Goal: Information Seeking & Learning: Obtain resource

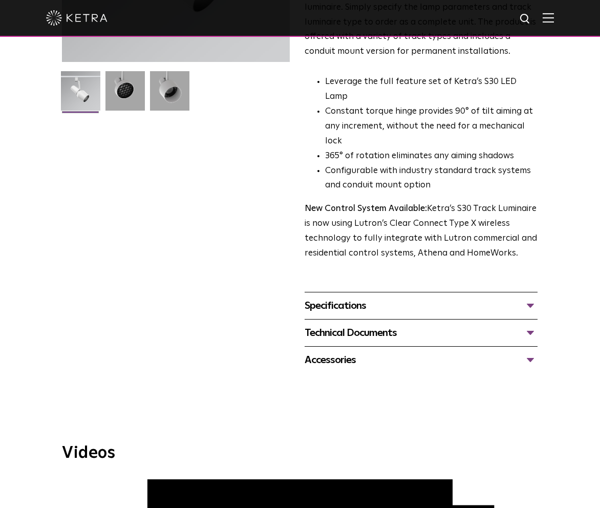
scroll to position [258, 0]
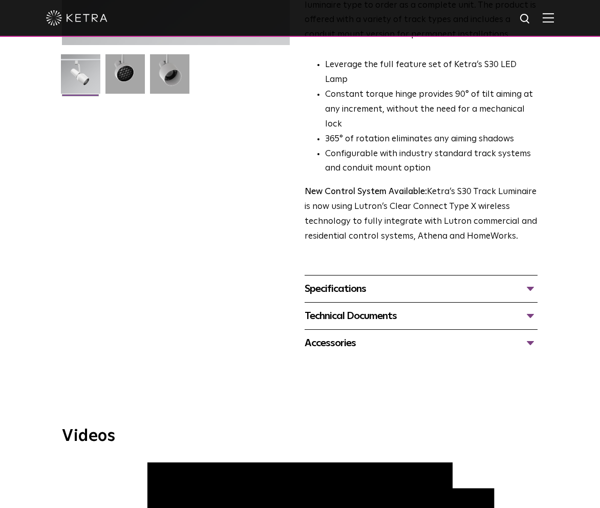
click at [360, 281] on div "Specifications" at bounding box center [421, 289] width 233 height 16
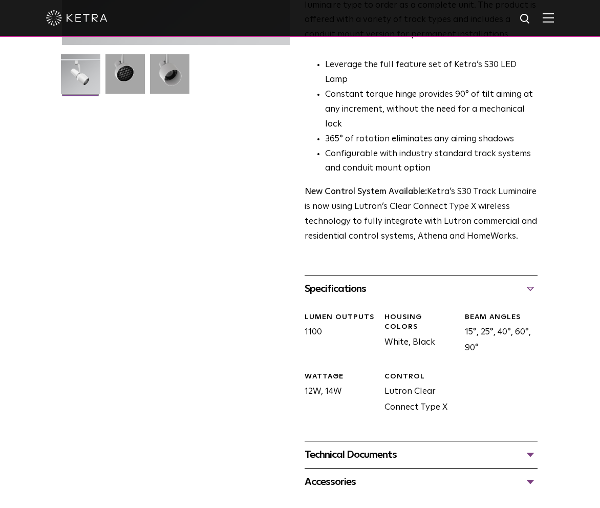
click at [530, 447] on div "Technical Documents" at bounding box center [421, 455] width 233 height 16
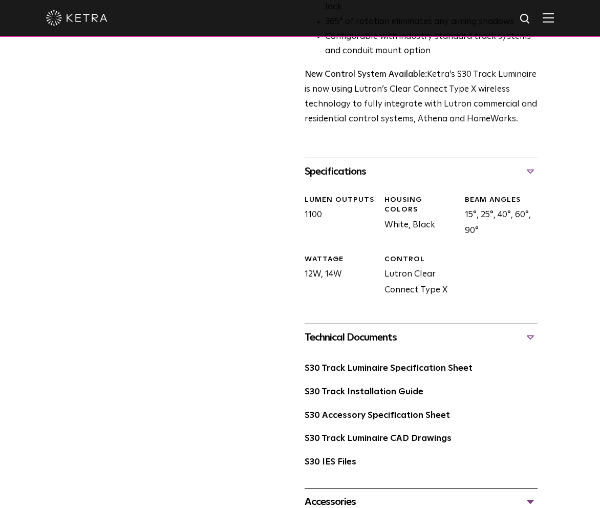
scroll to position [387, 0]
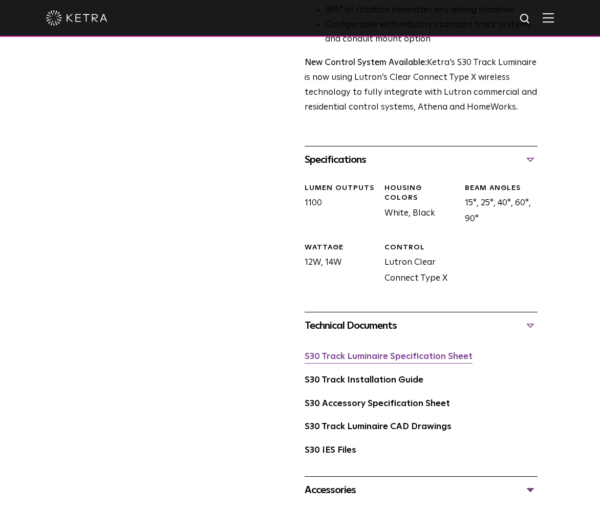
click at [418, 352] on link "S30 Track Luminaire Specification Sheet" at bounding box center [389, 356] width 168 height 9
click at [389, 376] on link "S30 Track Installation Guide" at bounding box center [364, 380] width 119 height 9
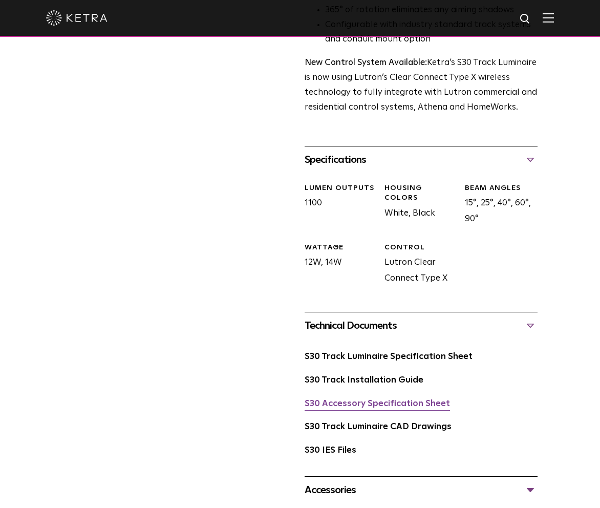
click at [427, 399] on link "S30 Accessory Specification Sheet" at bounding box center [377, 403] width 145 height 9
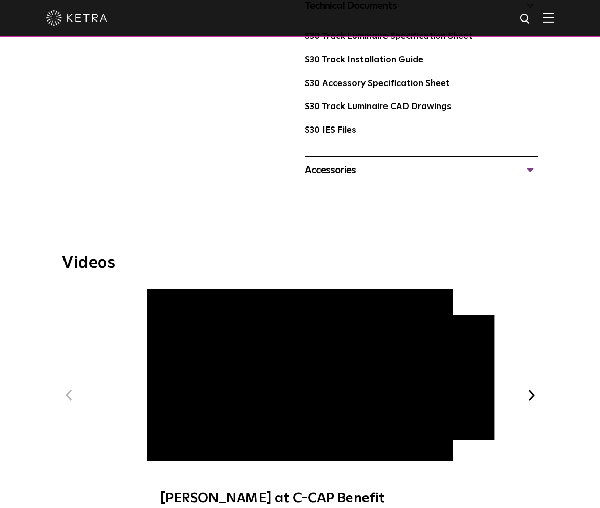
scroll to position [733, 0]
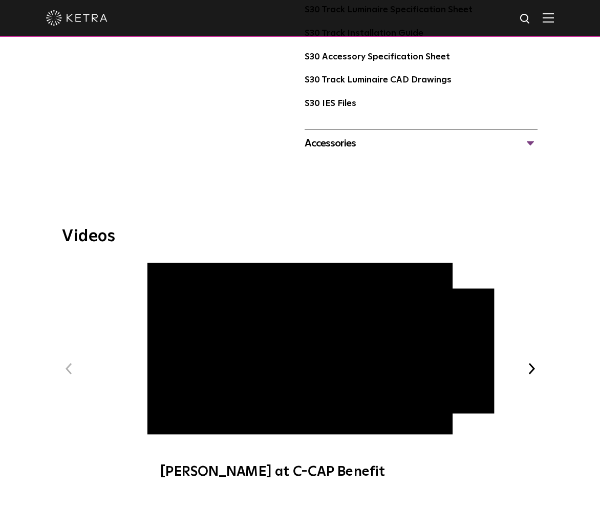
click at [531, 135] on div "Accessories" at bounding box center [421, 143] width 233 height 16
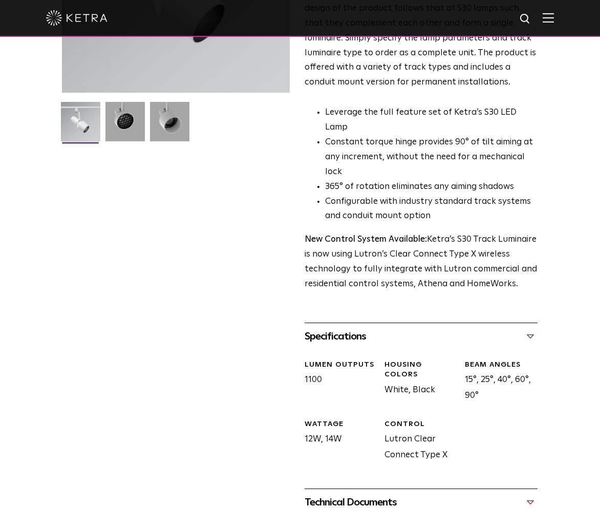
scroll to position [0, 0]
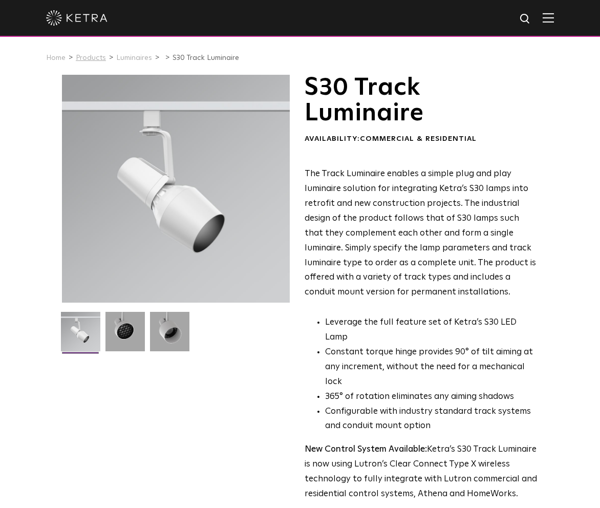
click at [97, 57] on link "Products" at bounding box center [91, 57] width 30 height 7
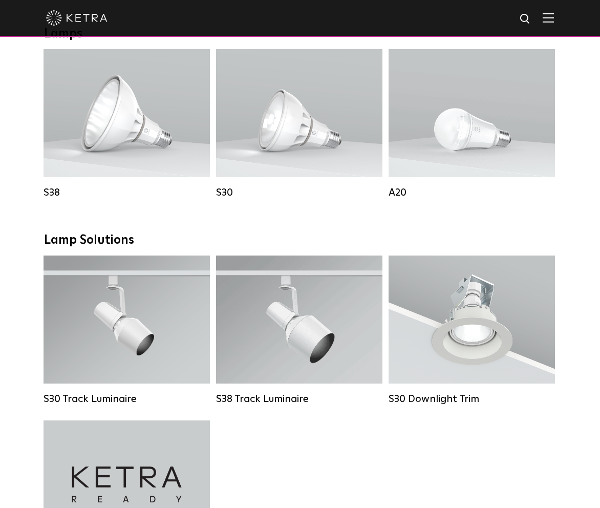
scroll to position [860, 0]
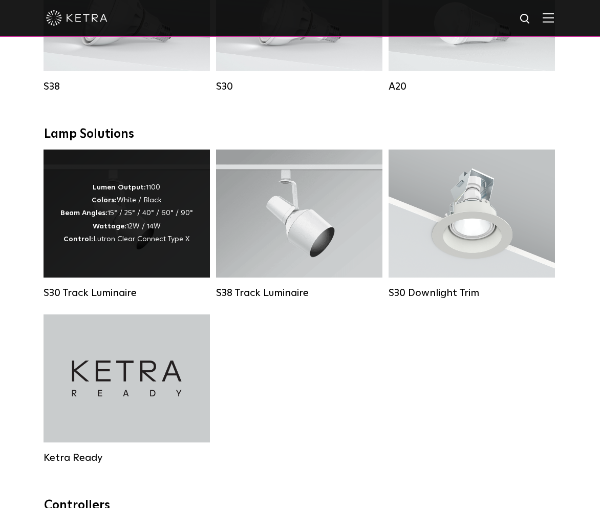
click at [165, 241] on span "Lutron Clear Connect Type X" at bounding box center [141, 239] width 96 height 7
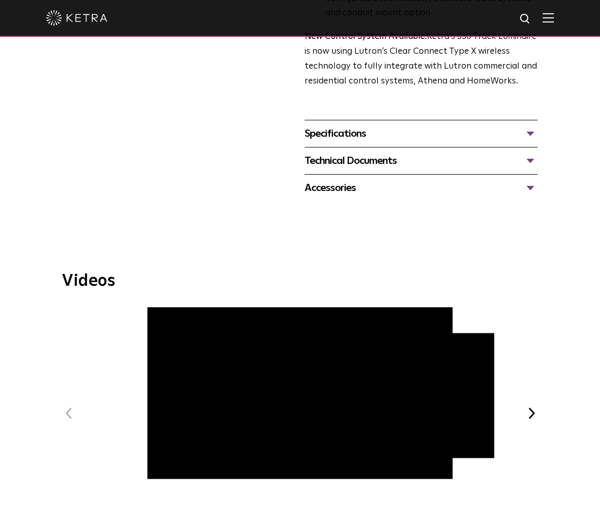
scroll to position [259, 0]
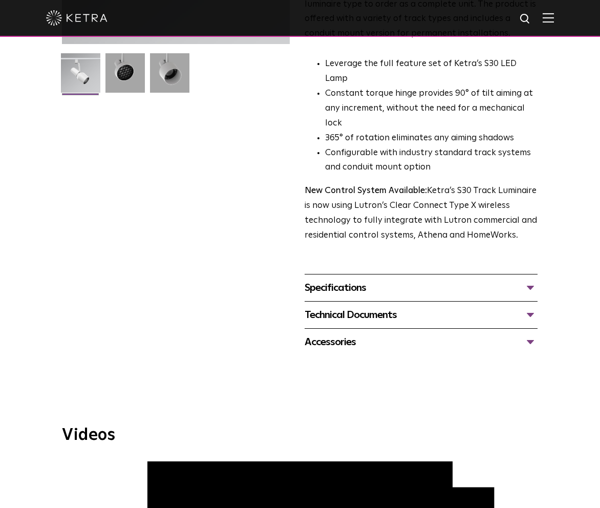
click at [356, 280] on div "Specifications" at bounding box center [421, 288] width 233 height 16
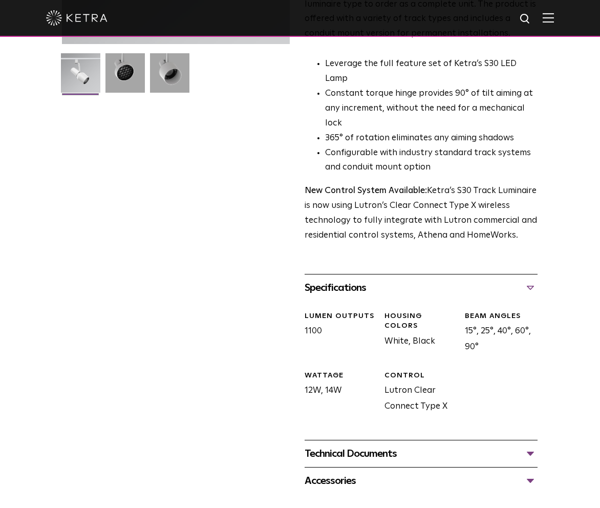
click at [373, 446] on div "Technical Documents" at bounding box center [421, 454] width 233 height 16
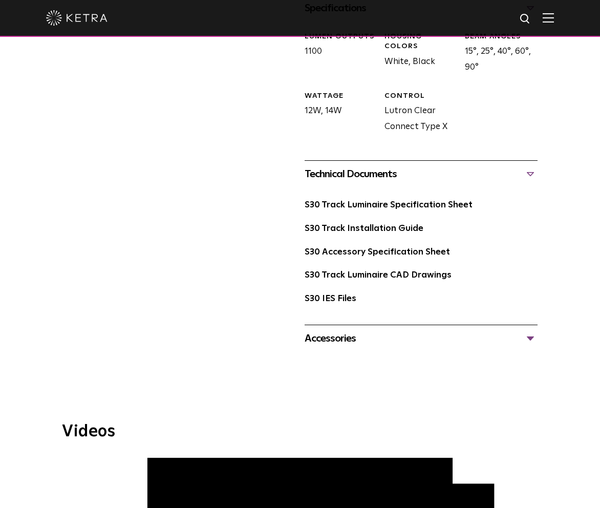
scroll to position [560, 0]
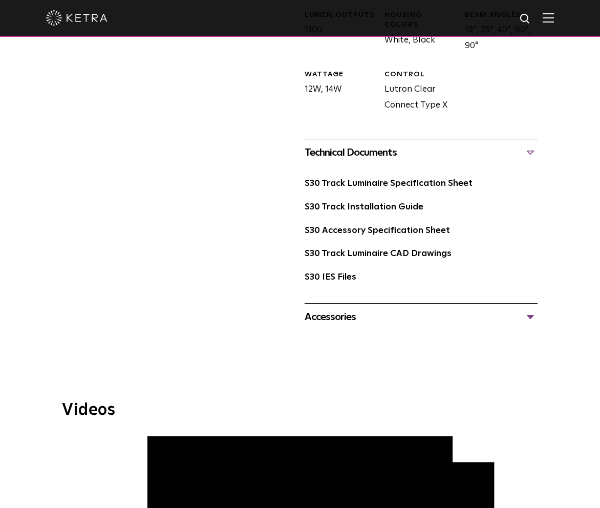
click at [531, 14] on img at bounding box center [525, 19] width 13 height 13
type input "brochure"
click at [493, 11] on button "Search" at bounding box center [500, 18] width 15 height 15
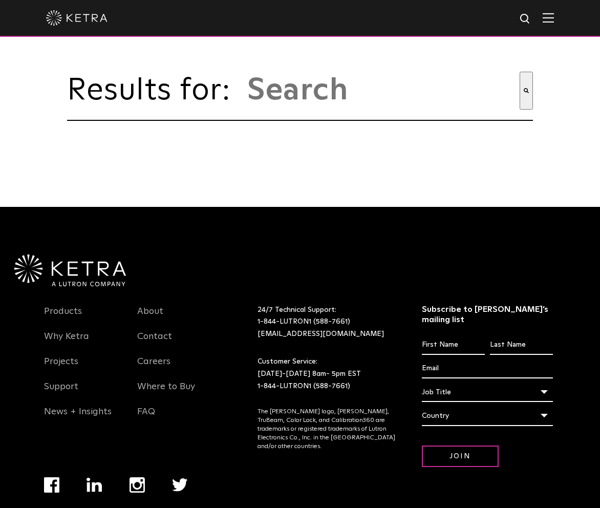
type input "brochure"
